Goal: Navigation & Orientation: Find specific page/section

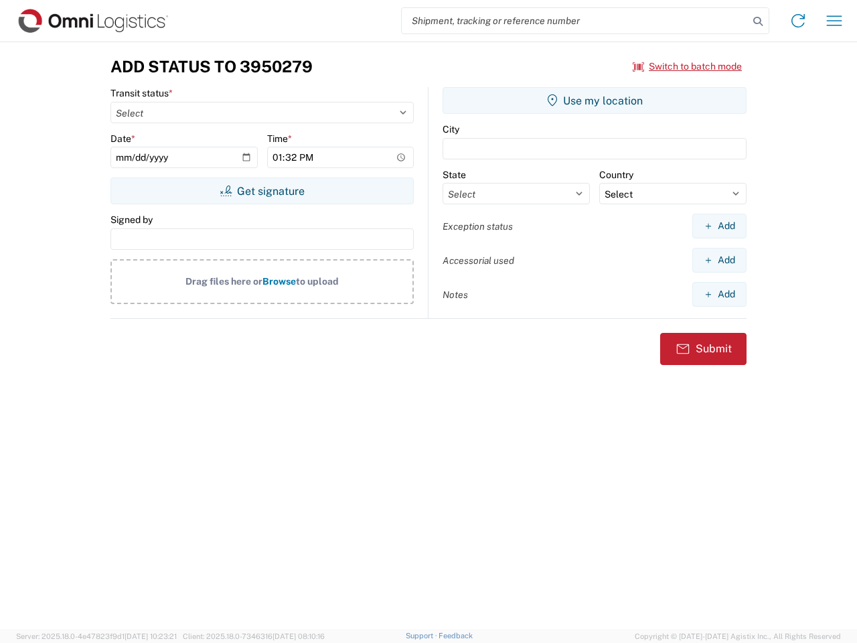
click at [575, 21] on input "search" at bounding box center [575, 20] width 347 height 25
click at [758, 21] on icon at bounding box center [758, 21] width 19 height 19
click at [798, 21] on icon at bounding box center [798, 20] width 21 height 21
click at [834, 21] on icon "button" at bounding box center [834, 20] width 15 height 10
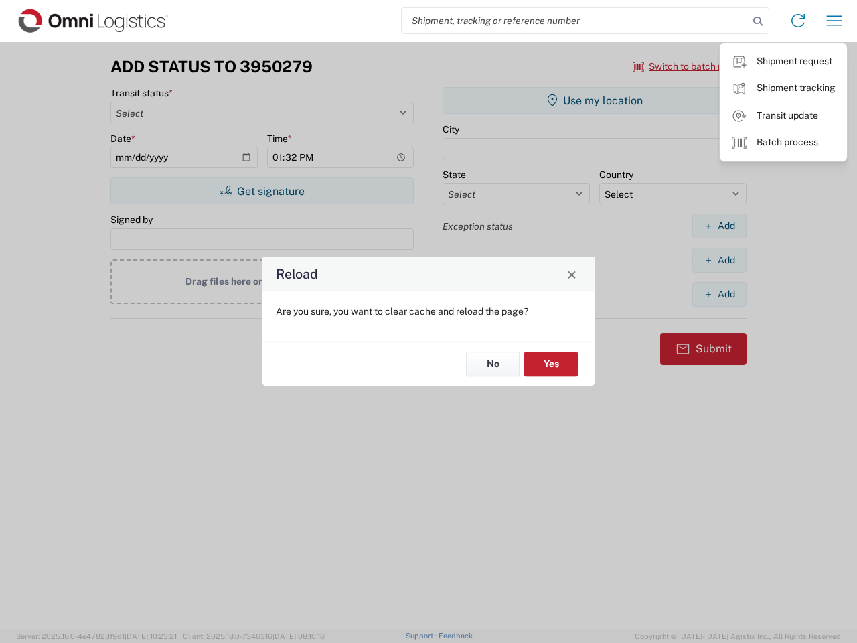
click at [688, 66] on div "Reload Are you sure, you want to clear cache and reload the page? No Yes" at bounding box center [428, 321] width 857 height 643
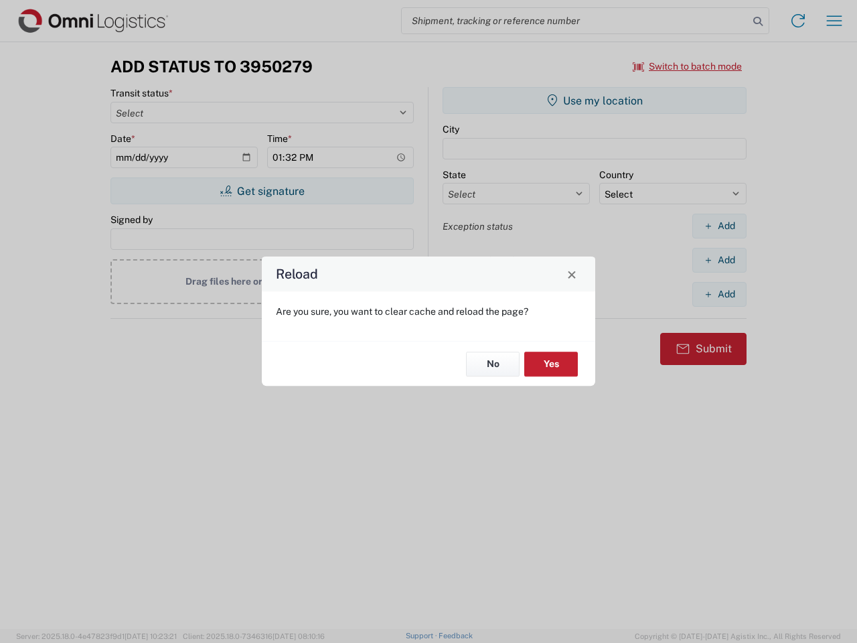
click at [262, 191] on div "Reload Are you sure, you want to clear cache and reload the page? No Yes" at bounding box center [428, 321] width 857 height 643
click at [595, 100] on div "Reload Are you sure, you want to clear cache and reload the page? No Yes" at bounding box center [428, 321] width 857 height 643
click at [719, 226] on div "Reload Are you sure, you want to clear cache and reload the page? No Yes" at bounding box center [428, 321] width 857 height 643
click at [719, 260] on div "Reload Are you sure, you want to clear cache and reload the page? No Yes" at bounding box center [428, 321] width 857 height 643
click at [719, 294] on div "Reload Are you sure, you want to clear cache and reload the page? No Yes" at bounding box center [428, 321] width 857 height 643
